Goal: Transaction & Acquisition: Purchase product/service

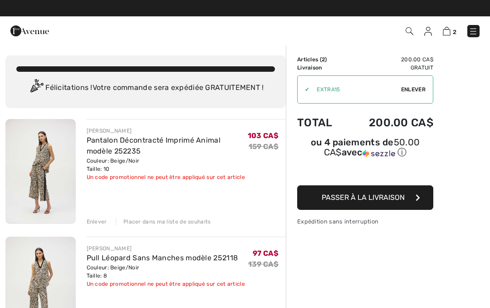
click at [419, 200] on icon "button" at bounding box center [418, 197] width 5 height 7
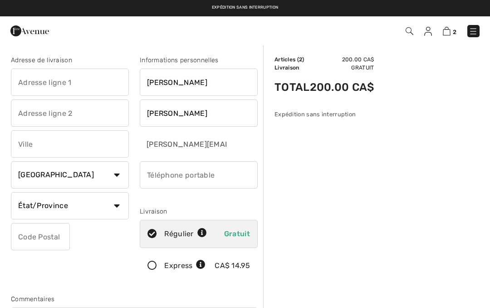
checkbox input "true"
click at [82, 86] on input "text" at bounding box center [70, 82] width 118 height 27
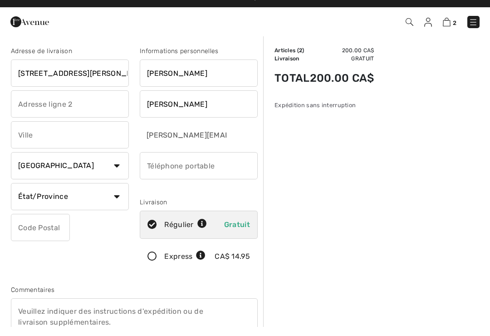
click at [69, 137] on input "text" at bounding box center [70, 143] width 118 height 27
type input "48 rue David"
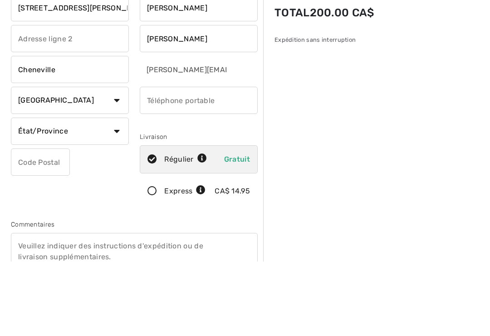
click at [198, 161] on input "phone" at bounding box center [199, 174] width 118 height 27
type input "Cheneville"
type input "5147301341"
click at [117, 192] on select "État/Province Alberta Colombie-Britannique Ile-du-Prince-Edward Manitoba Nouvea…" at bounding box center [70, 205] width 118 height 27
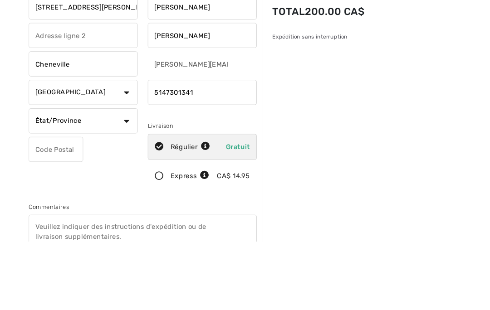
scroll to position [74, 0]
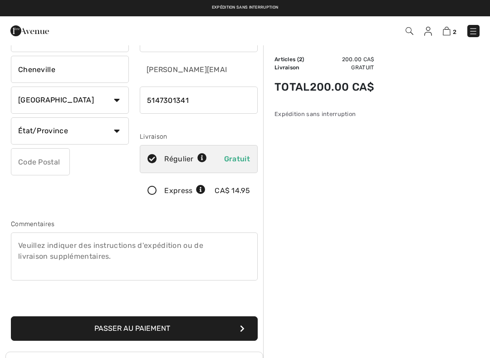
select select "QC"
click at [45, 162] on input "text" at bounding box center [40, 161] width 59 height 27
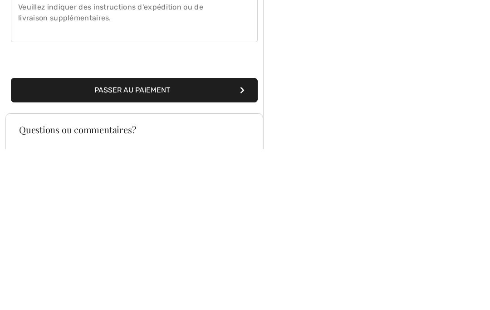
type input "J0V1E0"
click at [237, 239] on button "Passer au paiement" at bounding box center [134, 251] width 247 height 25
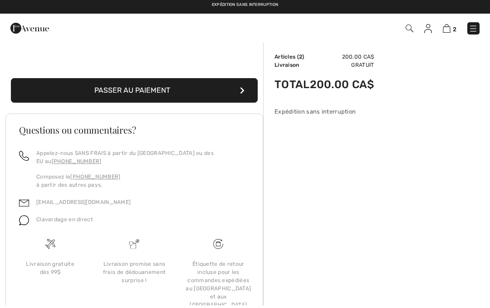
scroll to position [313, 0]
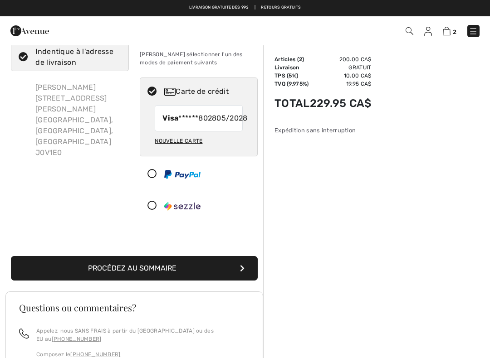
scroll to position [25, 0]
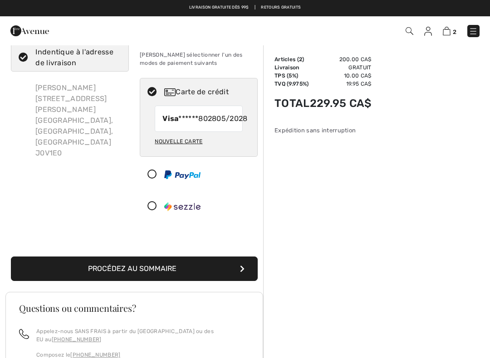
click at [239, 280] on button "Procédez au sommaire" at bounding box center [134, 269] width 247 height 25
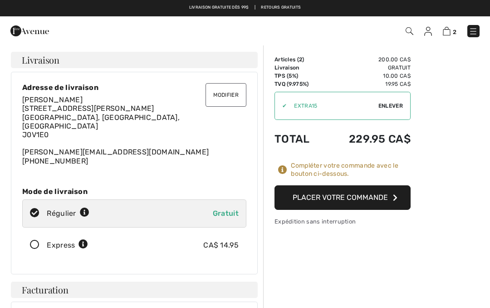
click at [397, 201] on icon "button" at bounding box center [395, 197] width 5 height 7
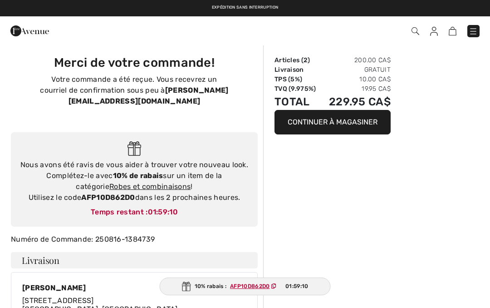
checkbox input "true"
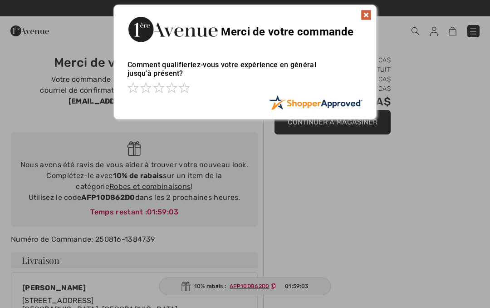
click at [363, 11] on img at bounding box center [366, 15] width 11 height 11
